Goal: Book appointment/travel/reservation

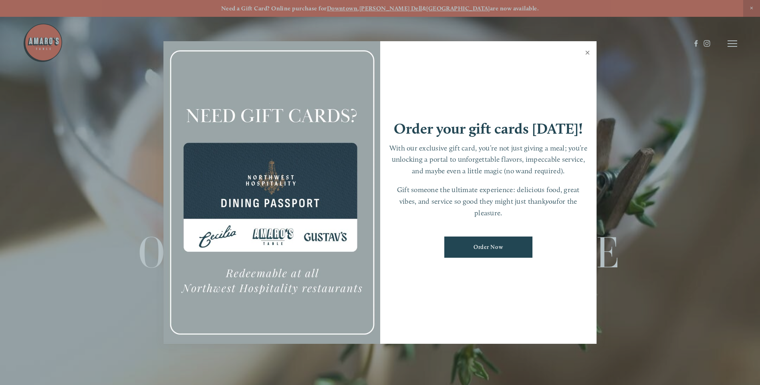
click at [586, 50] on link "Close" at bounding box center [588, 53] width 16 height 22
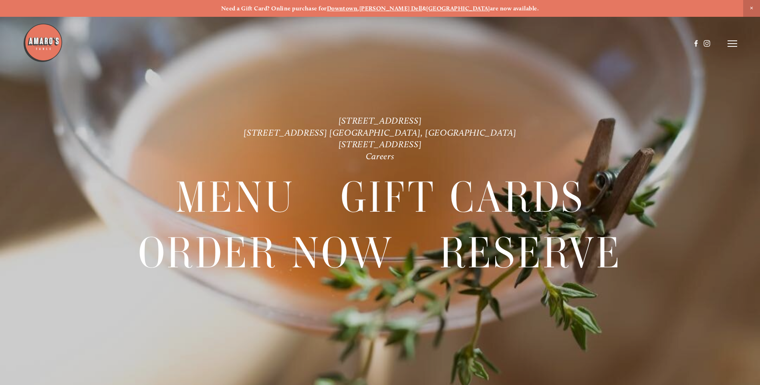
scroll to position [17, 0]
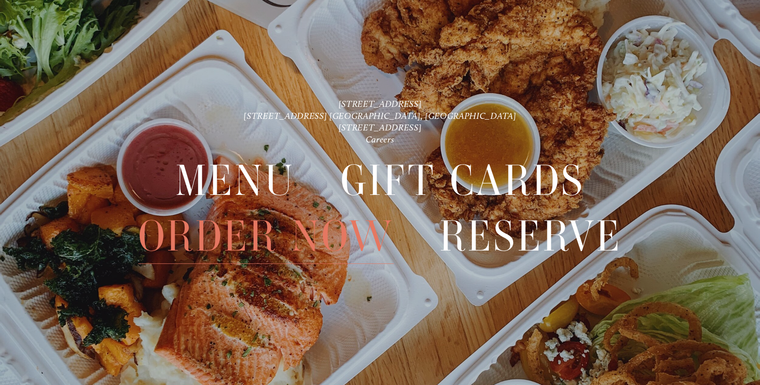
click at [352, 210] on span "Order Now" at bounding box center [266, 236] width 256 height 55
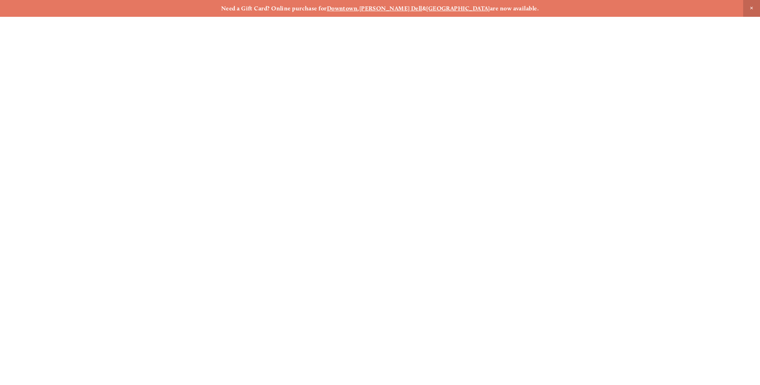
scroll to position [17, 0]
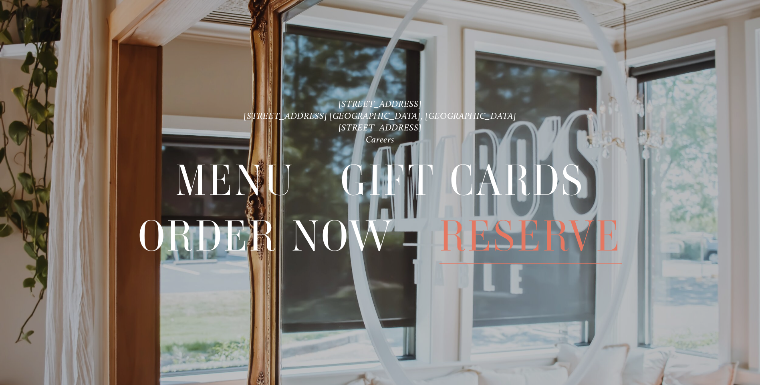
click at [540, 236] on span "Reserve" at bounding box center [531, 236] width 182 height 55
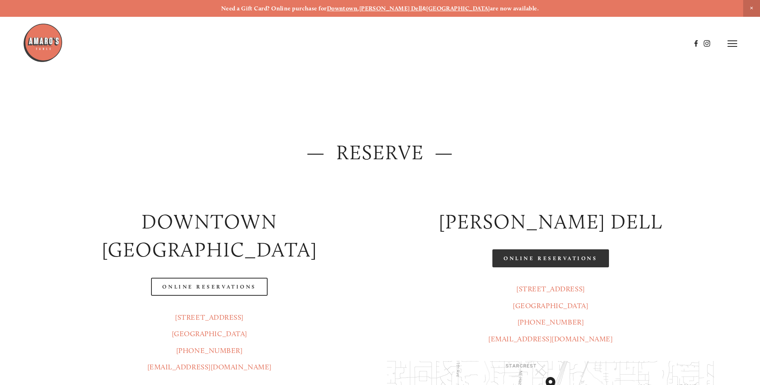
click at [574, 260] on link "Online Reservations" at bounding box center [550, 259] width 116 height 18
